Goal: Task Accomplishment & Management: Use online tool/utility

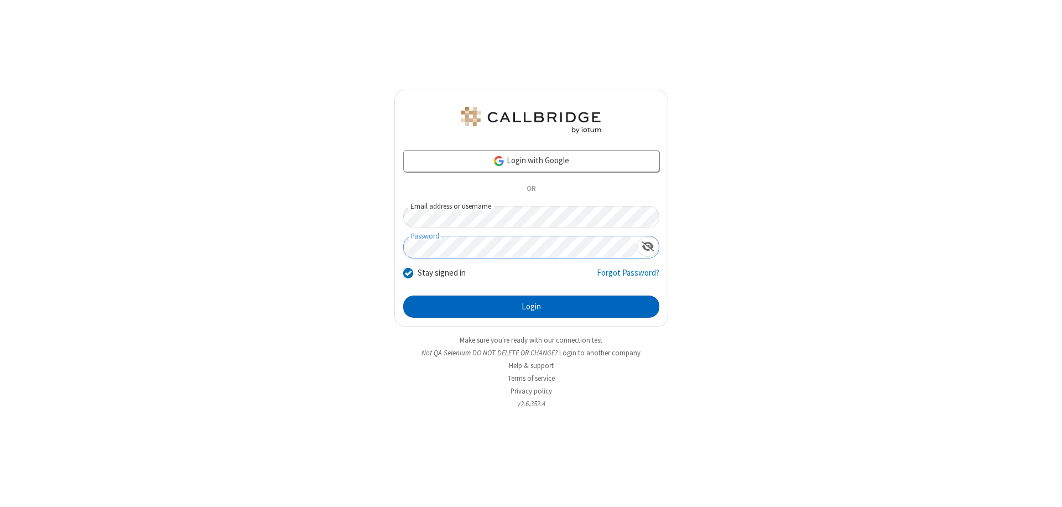
click at [531, 306] on button "Login" at bounding box center [531, 306] width 256 height 22
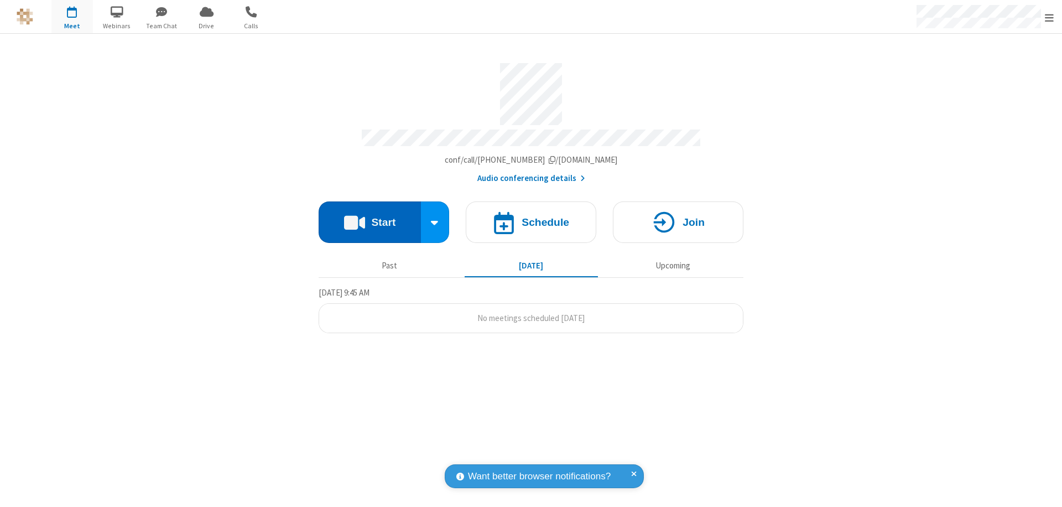
click at [369, 217] on button "Start" at bounding box center [370, 221] width 102 height 41
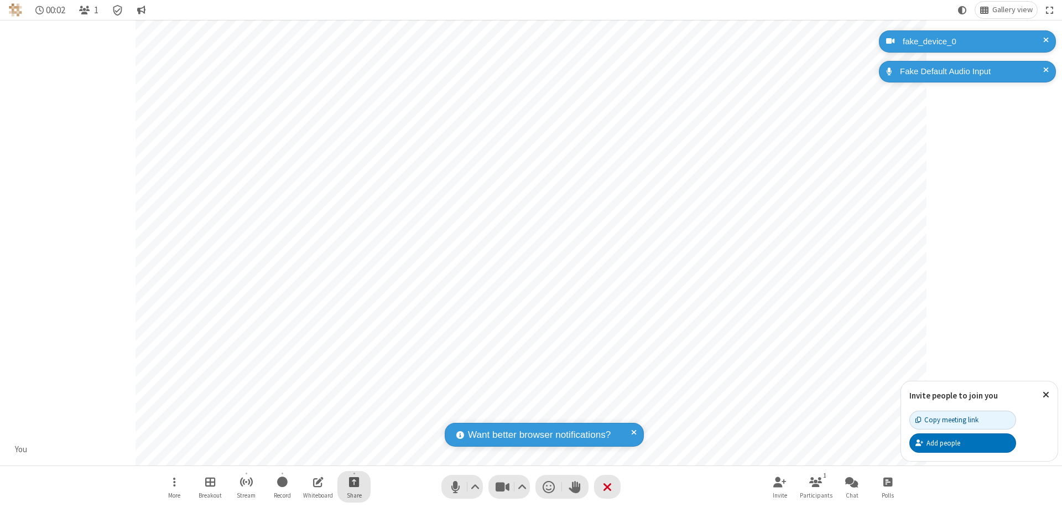
click at [354, 481] on span "Start sharing" at bounding box center [354, 481] width 11 height 14
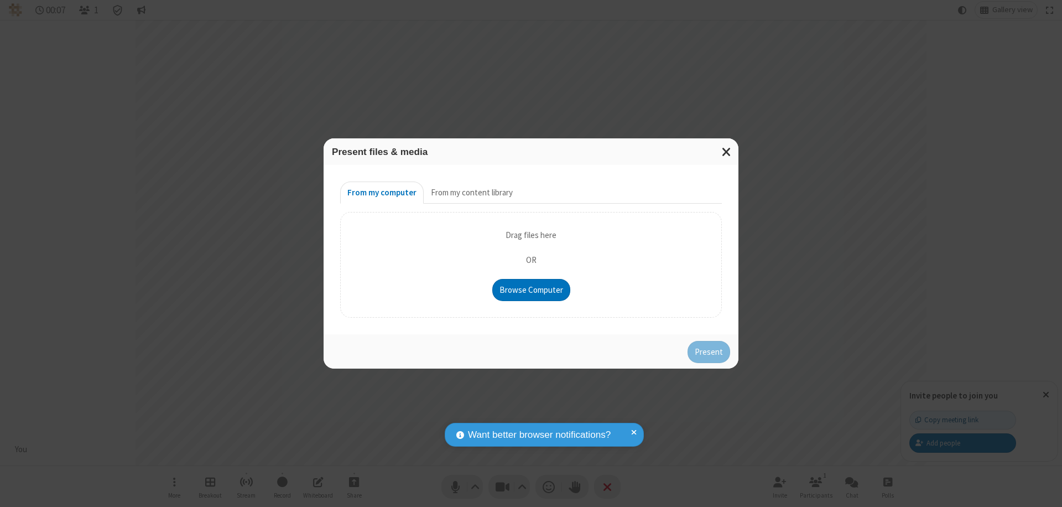
click at [471, 192] on button "From my content library" at bounding box center [472, 192] width 96 height 22
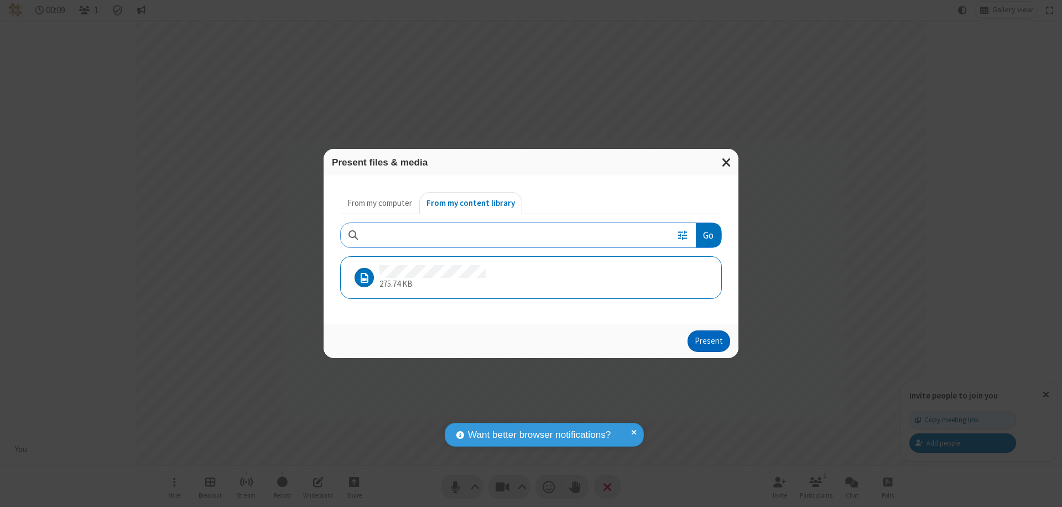
click at [709, 341] on button "Present" at bounding box center [708, 341] width 43 height 22
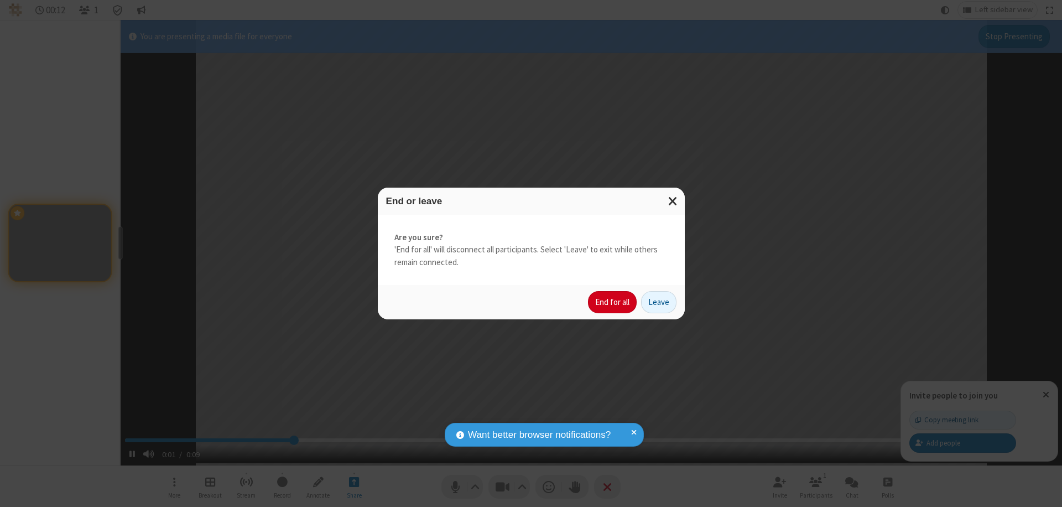
type input "2.675243"
click at [613, 302] on button "End for all" at bounding box center [612, 302] width 49 height 22
